Goal: Information Seeking & Learning: Learn about a topic

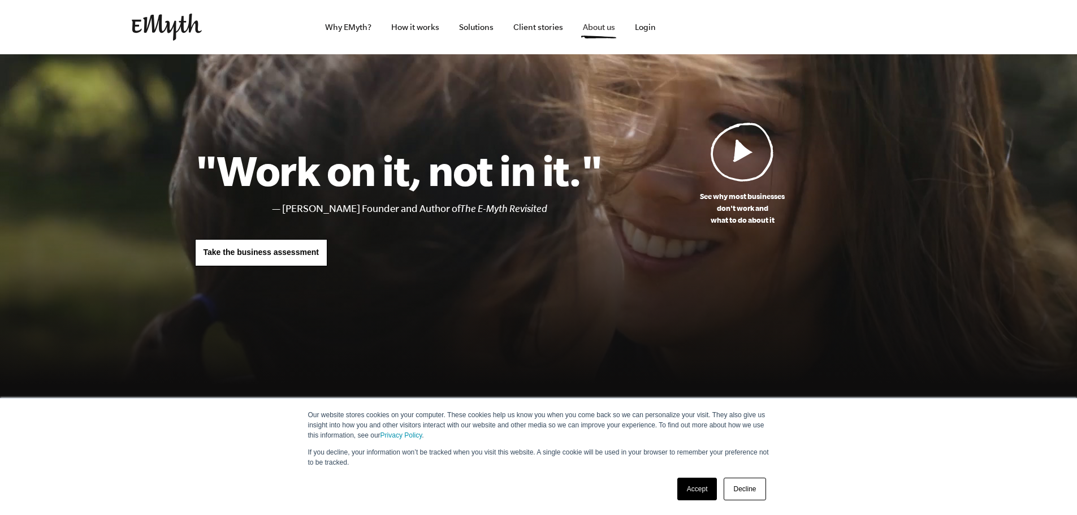
click at [595, 26] on link "About us" at bounding box center [599, 27] width 50 height 54
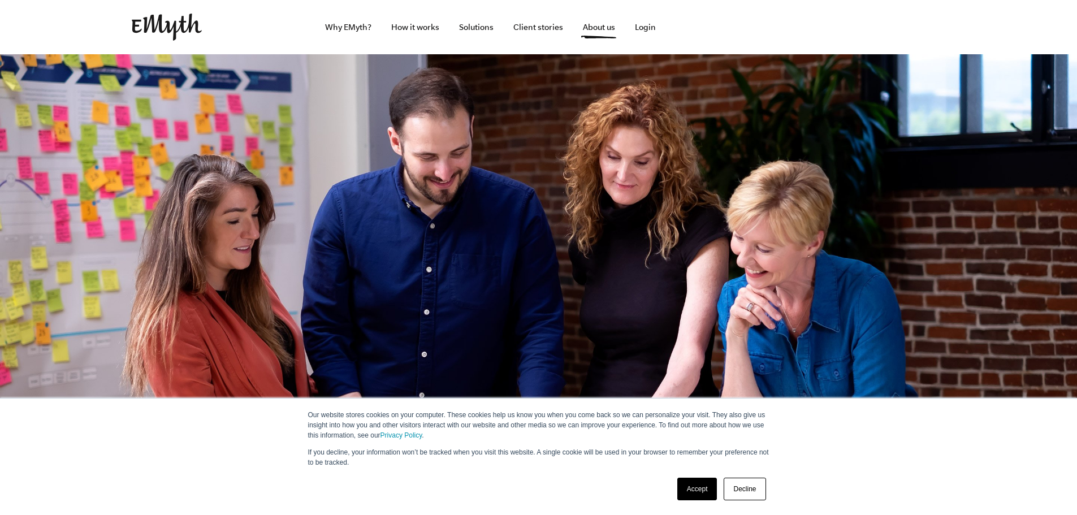
click at [705, 483] on link "Accept" at bounding box center [697, 489] width 40 height 23
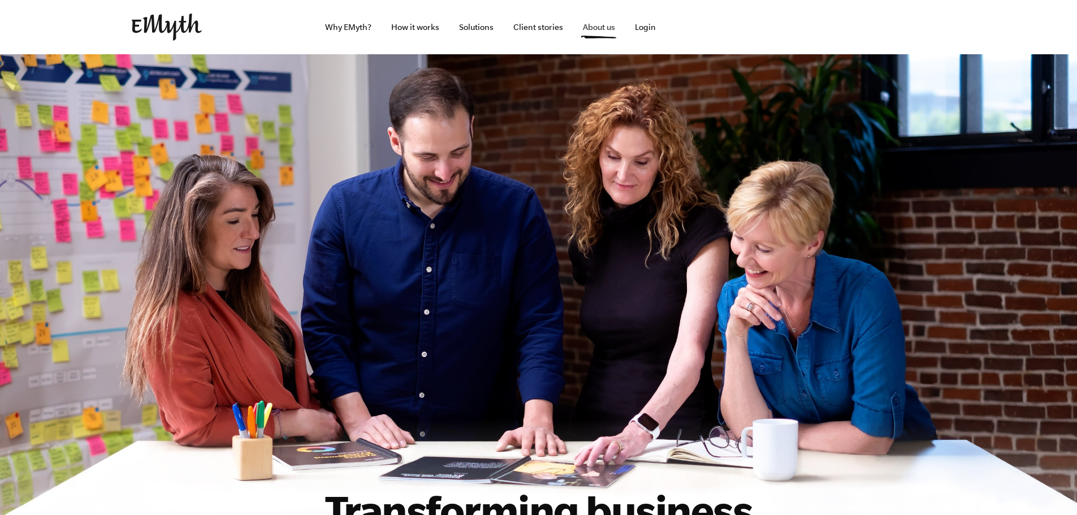
click at [596, 29] on link "About us" at bounding box center [599, 27] width 50 height 54
